Goal: Book appointment/travel/reservation

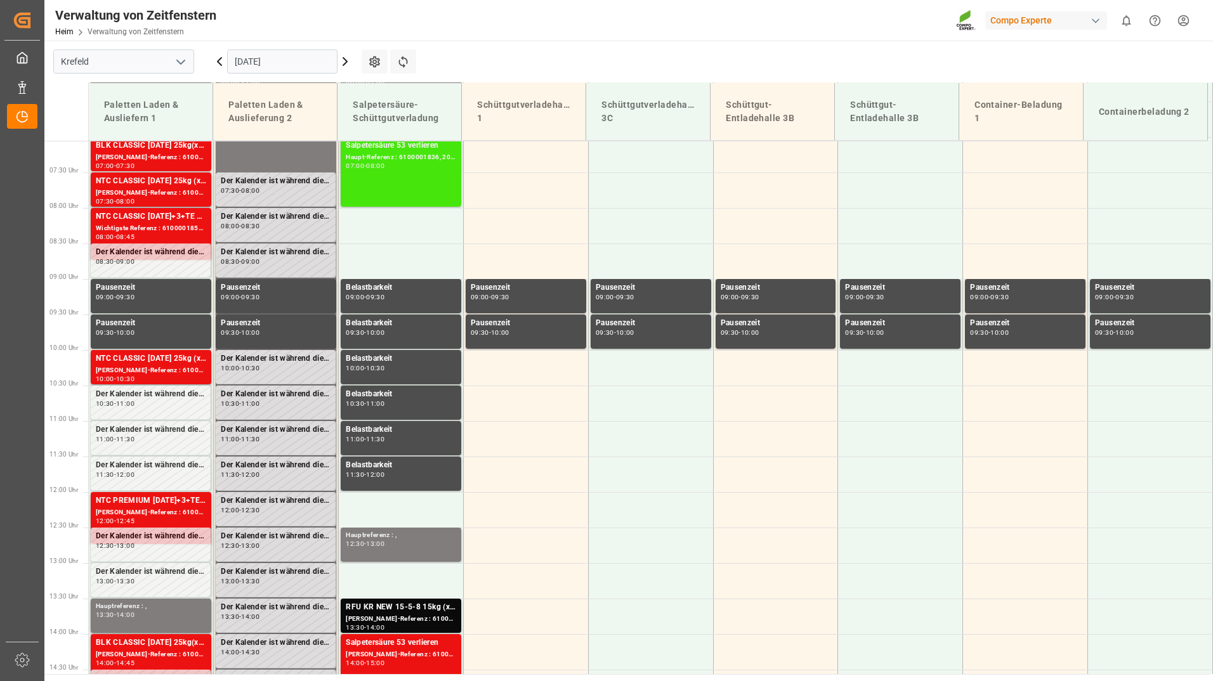
scroll to position [502, 0]
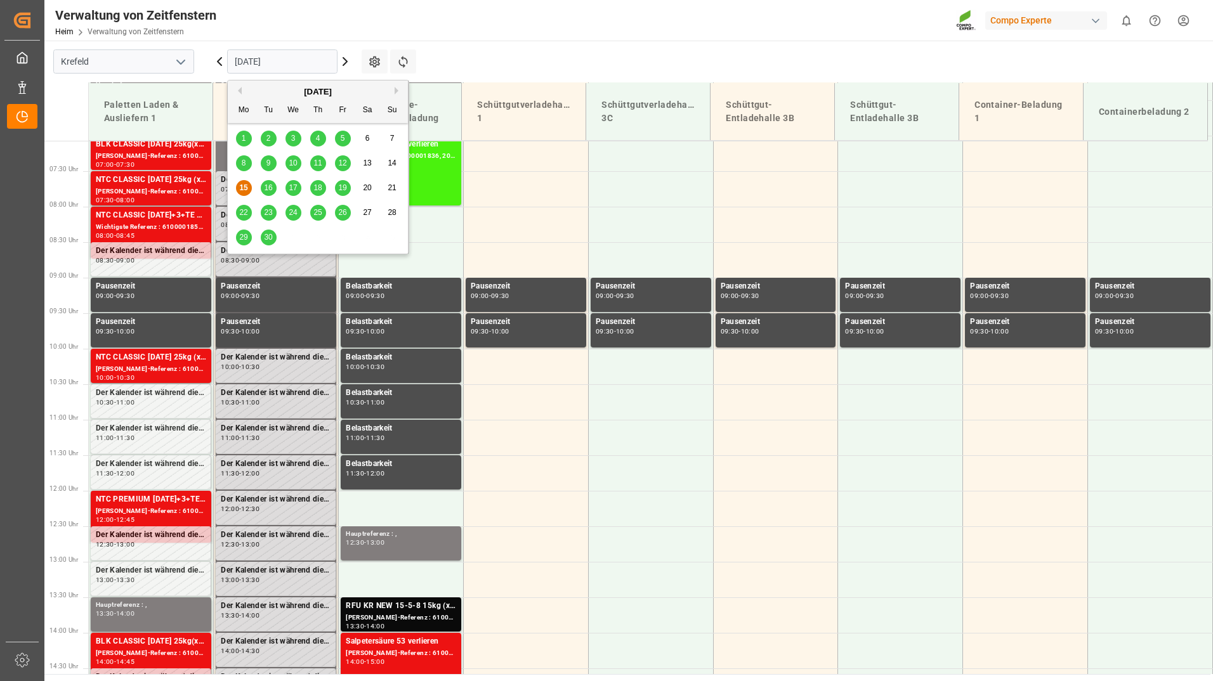
click at [322, 66] on input "[DATE]" at bounding box center [282, 61] width 110 height 24
click at [242, 233] on span "29" at bounding box center [243, 237] width 8 height 9
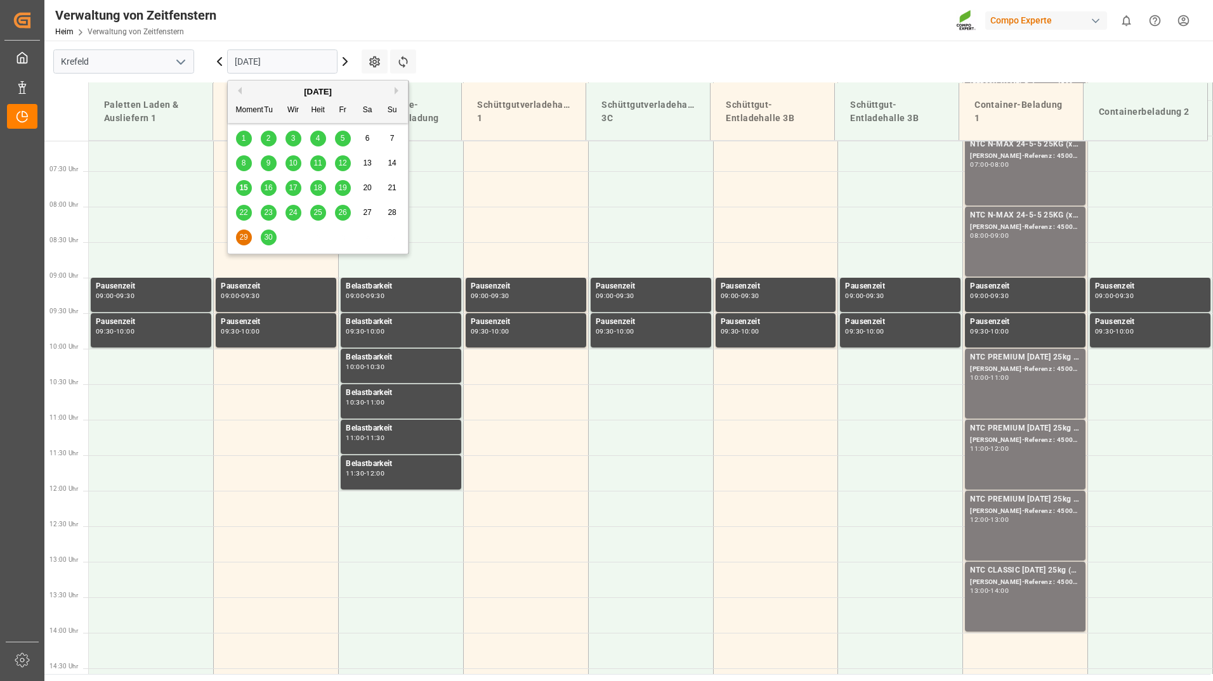
click at [292, 60] on input "[DATE]" at bounding box center [282, 61] width 110 height 24
click at [272, 234] on span "30" at bounding box center [268, 237] width 8 height 9
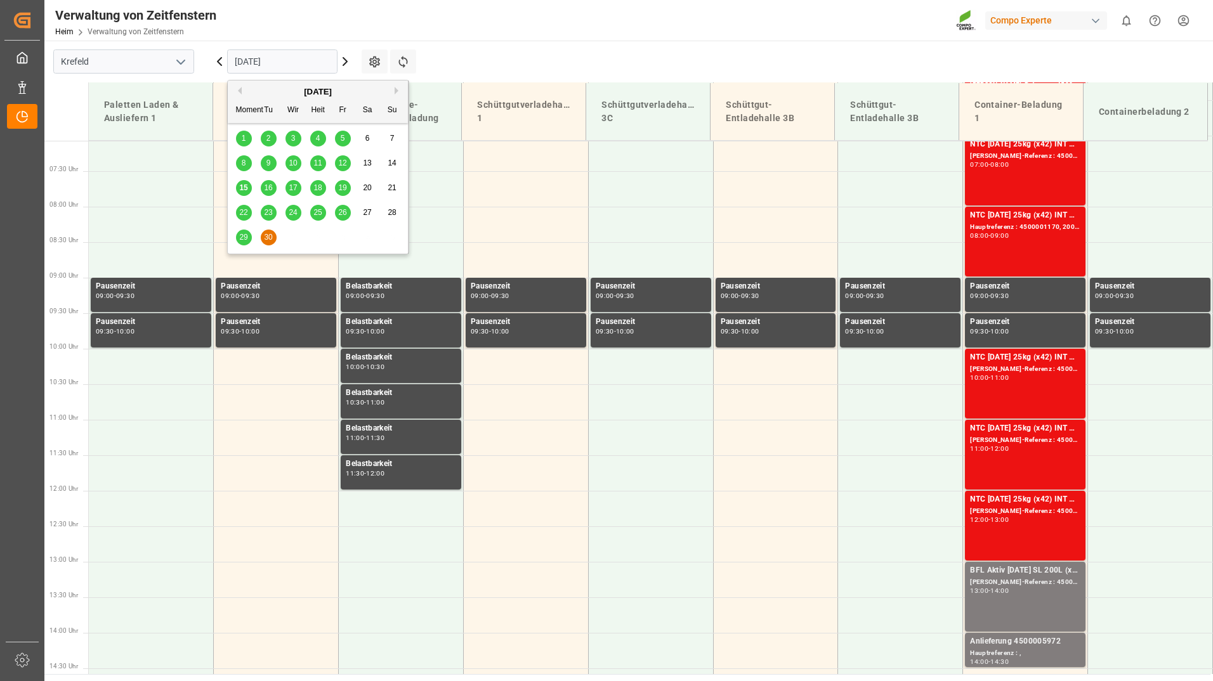
click at [307, 65] on input "[DATE]" at bounding box center [282, 61] width 110 height 24
click at [397, 88] on button "Nächster Monat" at bounding box center [399, 91] width 8 height 8
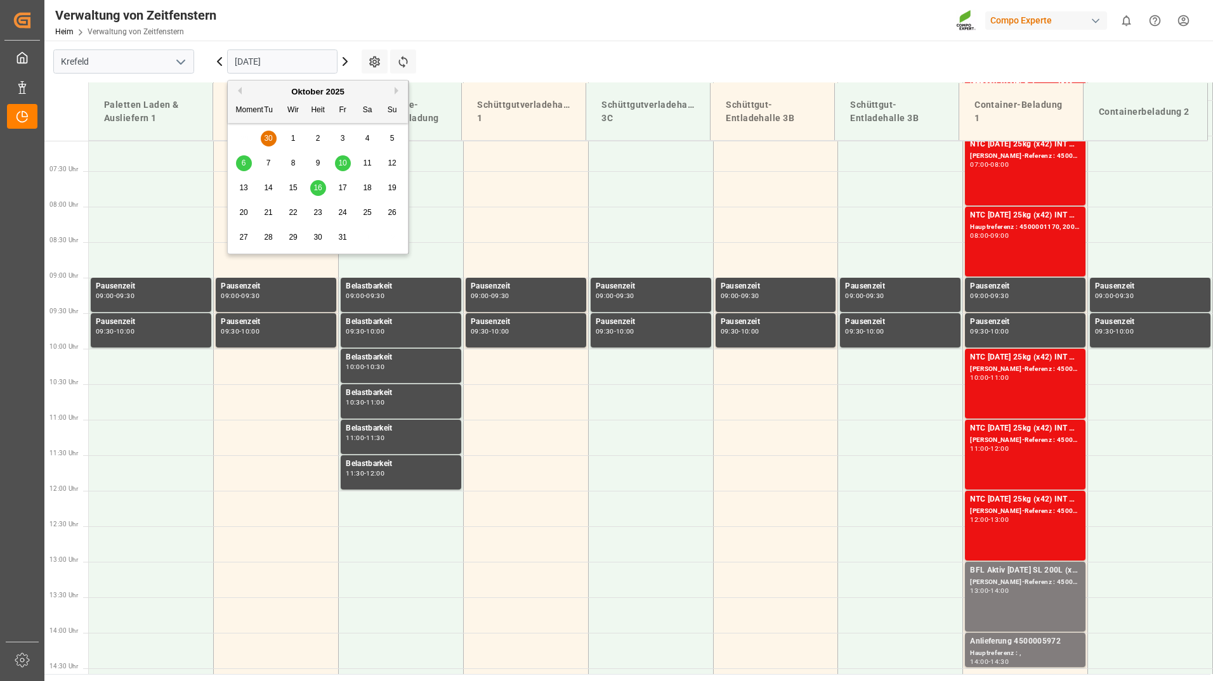
click at [295, 141] on span "1" at bounding box center [293, 138] width 4 height 9
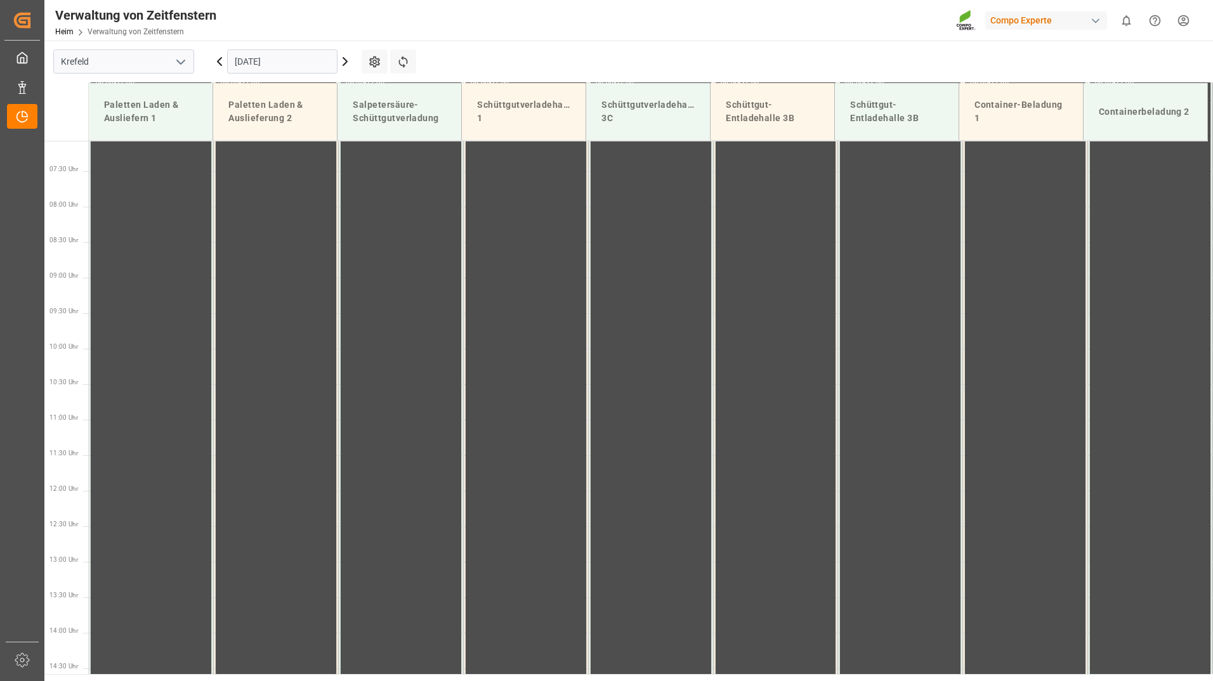
click at [343, 63] on icon at bounding box center [344, 61] width 15 height 15
click at [246, 58] on input "[DATE]" at bounding box center [282, 61] width 110 height 24
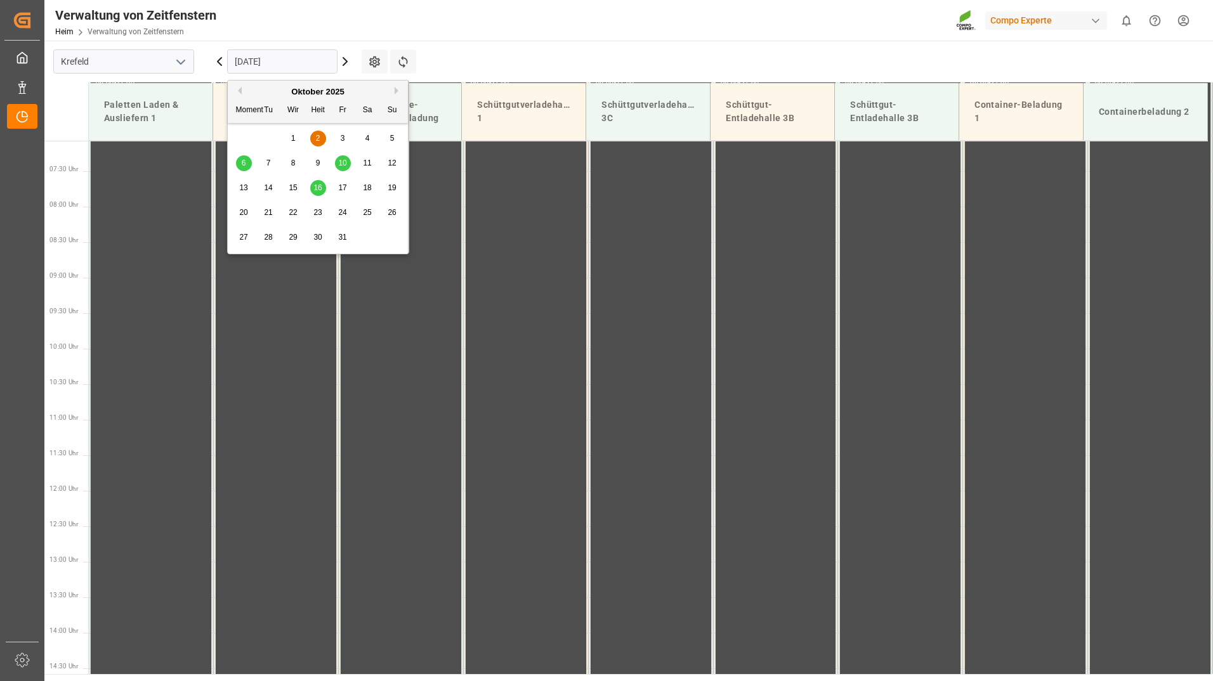
click at [240, 94] on button "Vormonat" at bounding box center [238, 91] width 8 height 8
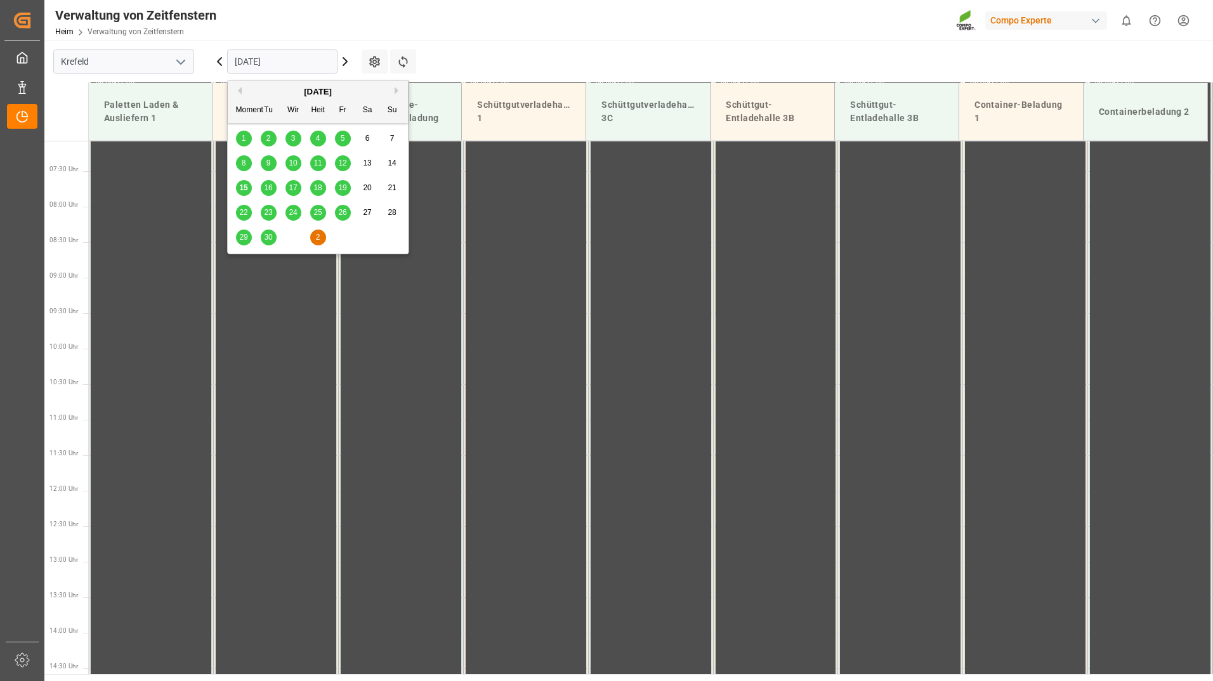
click at [267, 188] on span "16" at bounding box center [268, 187] width 8 height 9
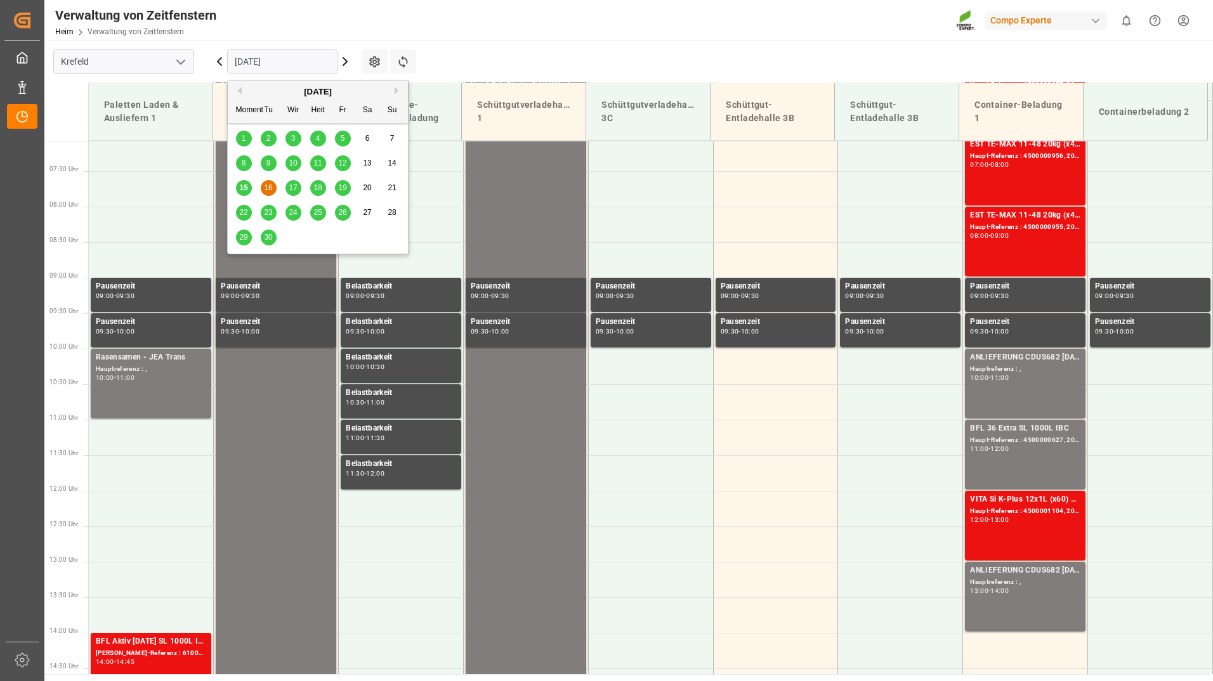
click at [313, 62] on input "[DATE]" at bounding box center [282, 61] width 110 height 24
click at [294, 185] on span "17" at bounding box center [293, 187] width 8 height 9
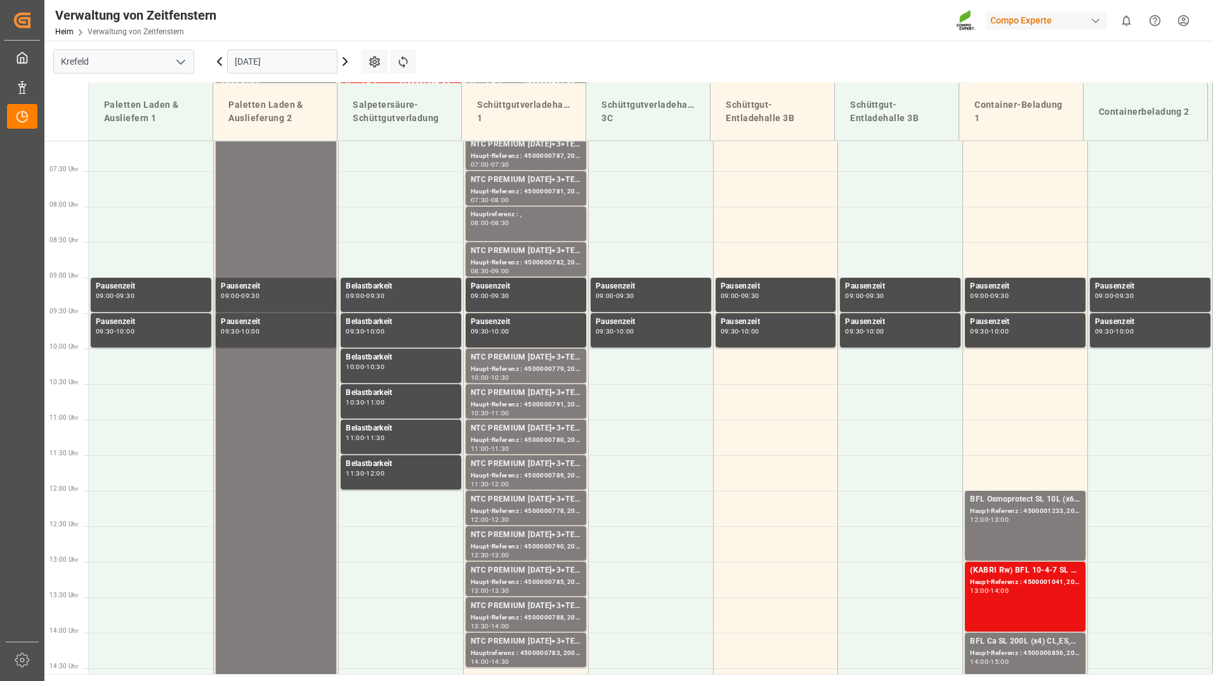
click at [317, 67] on input "[DATE]" at bounding box center [282, 61] width 110 height 24
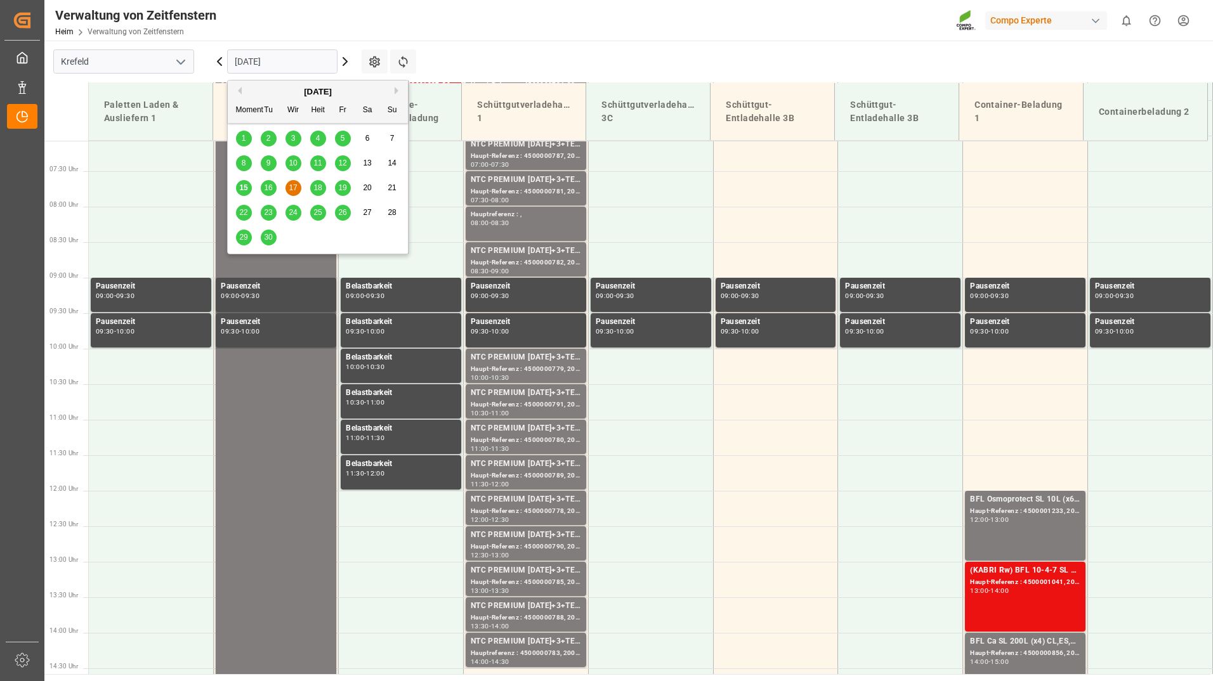
click at [318, 185] on span "18" at bounding box center [317, 187] width 8 height 9
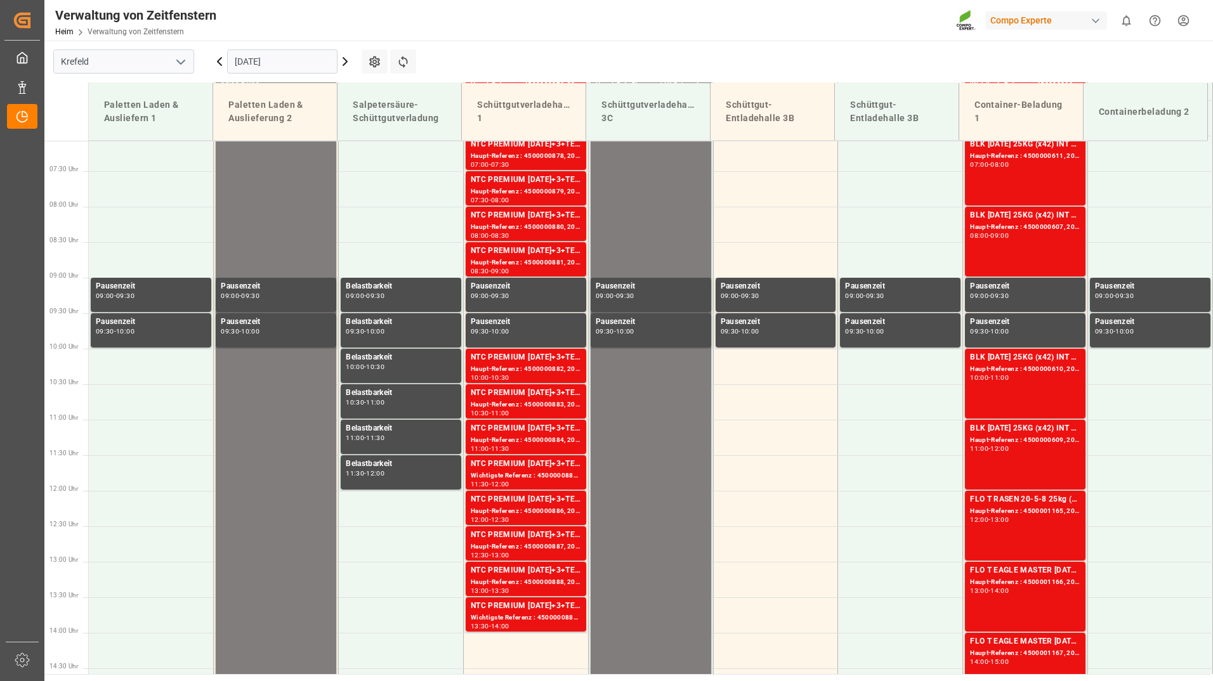
click at [303, 57] on input "[DATE]" at bounding box center [282, 61] width 110 height 24
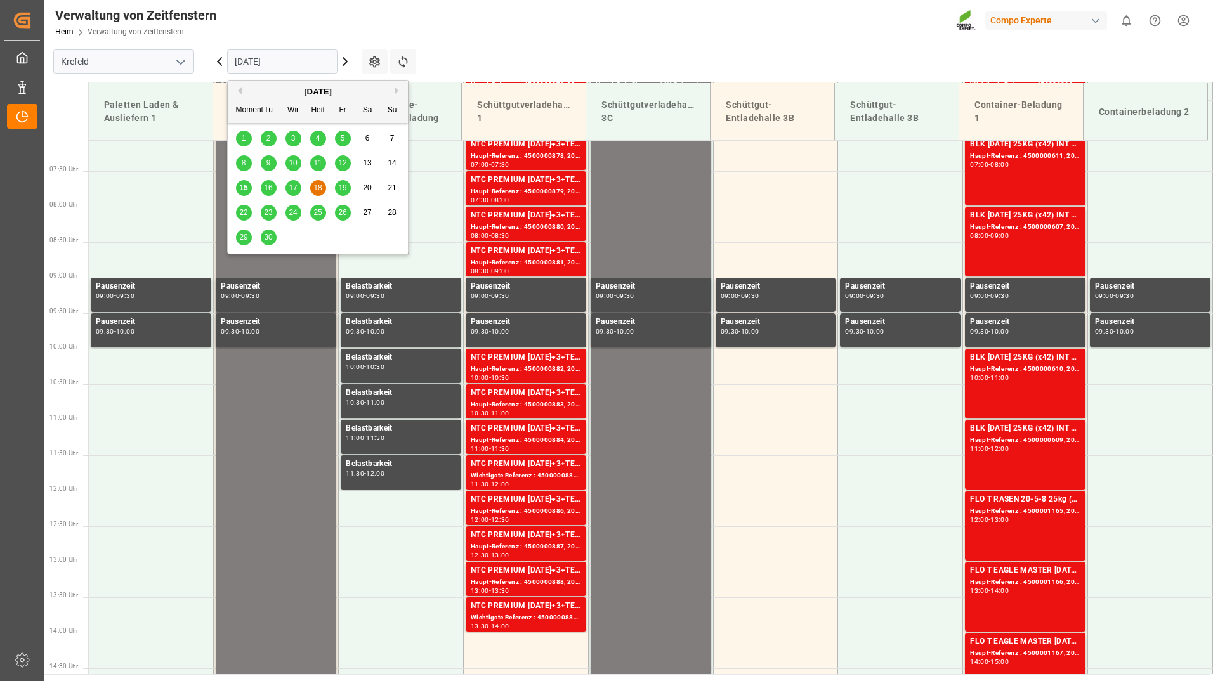
click at [341, 183] on span "19" at bounding box center [342, 187] width 8 height 9
